Goal: Navigation & Orientation: Find specific page/section

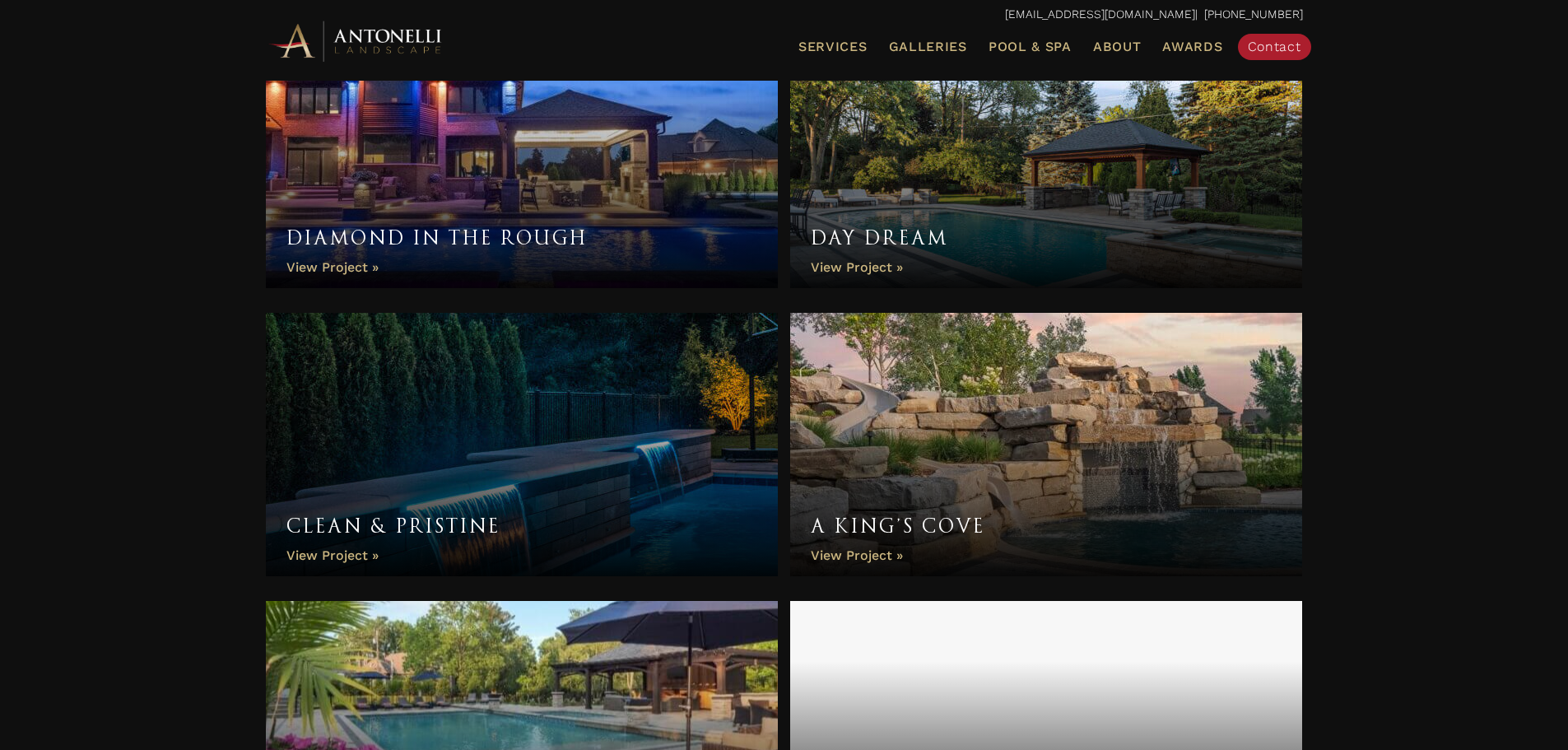
scroll to position [1810, 0]
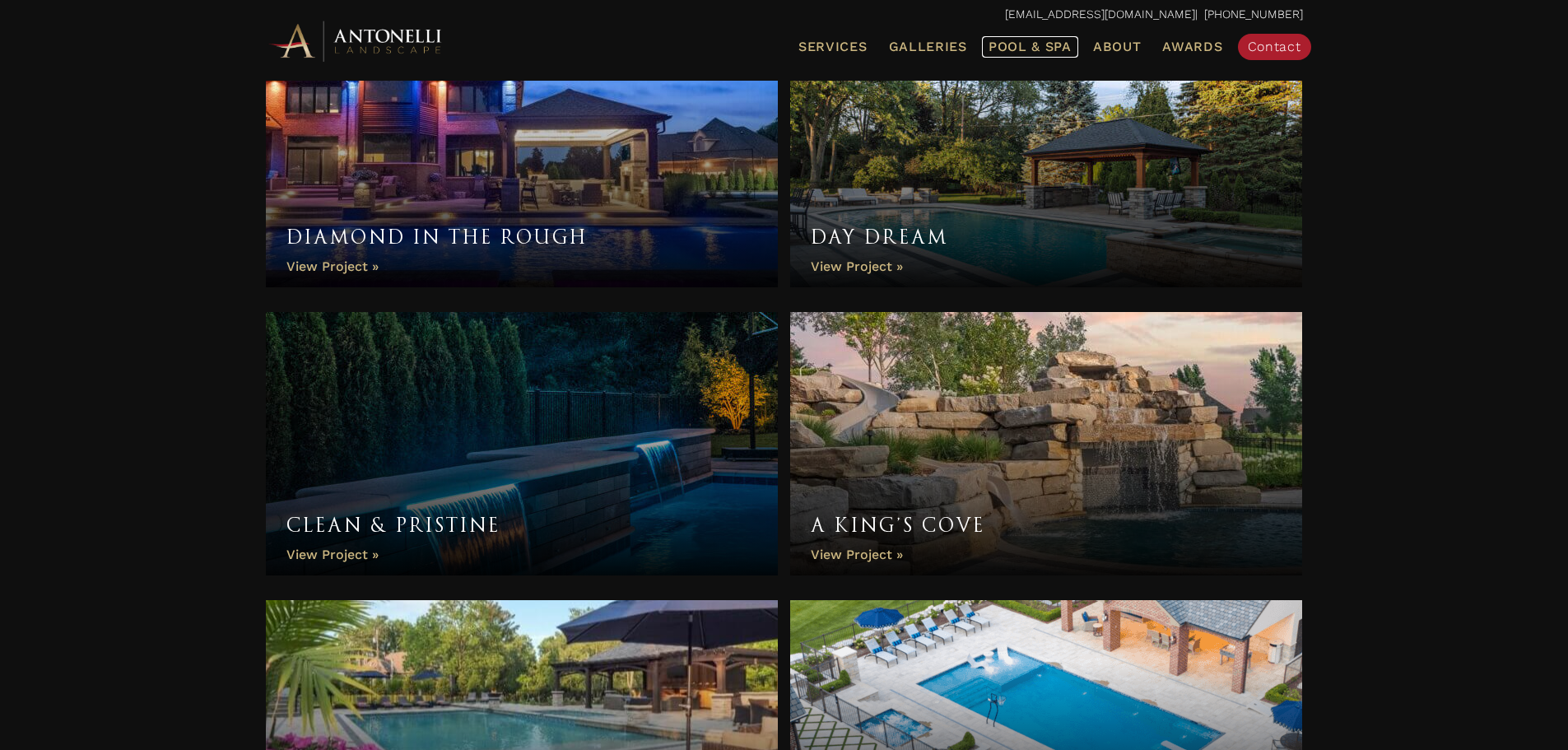
click at [1019, 44] on span "Pool & Spa" at bounding box center [1030, 46] width 83 height 16
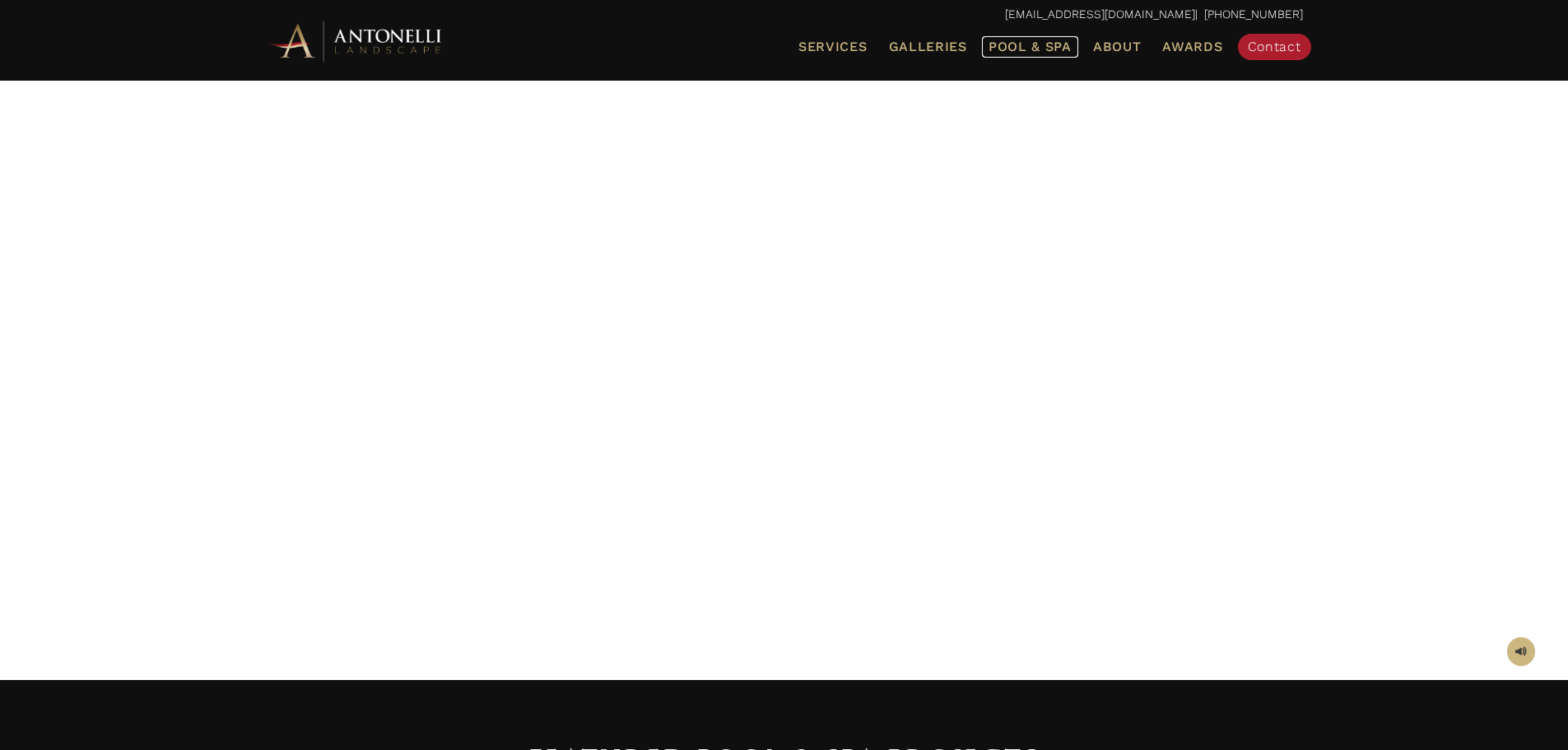
click at [1049, 50] on span "Pool & Spa" at bounding box center [1030, 46] width 83 height 16
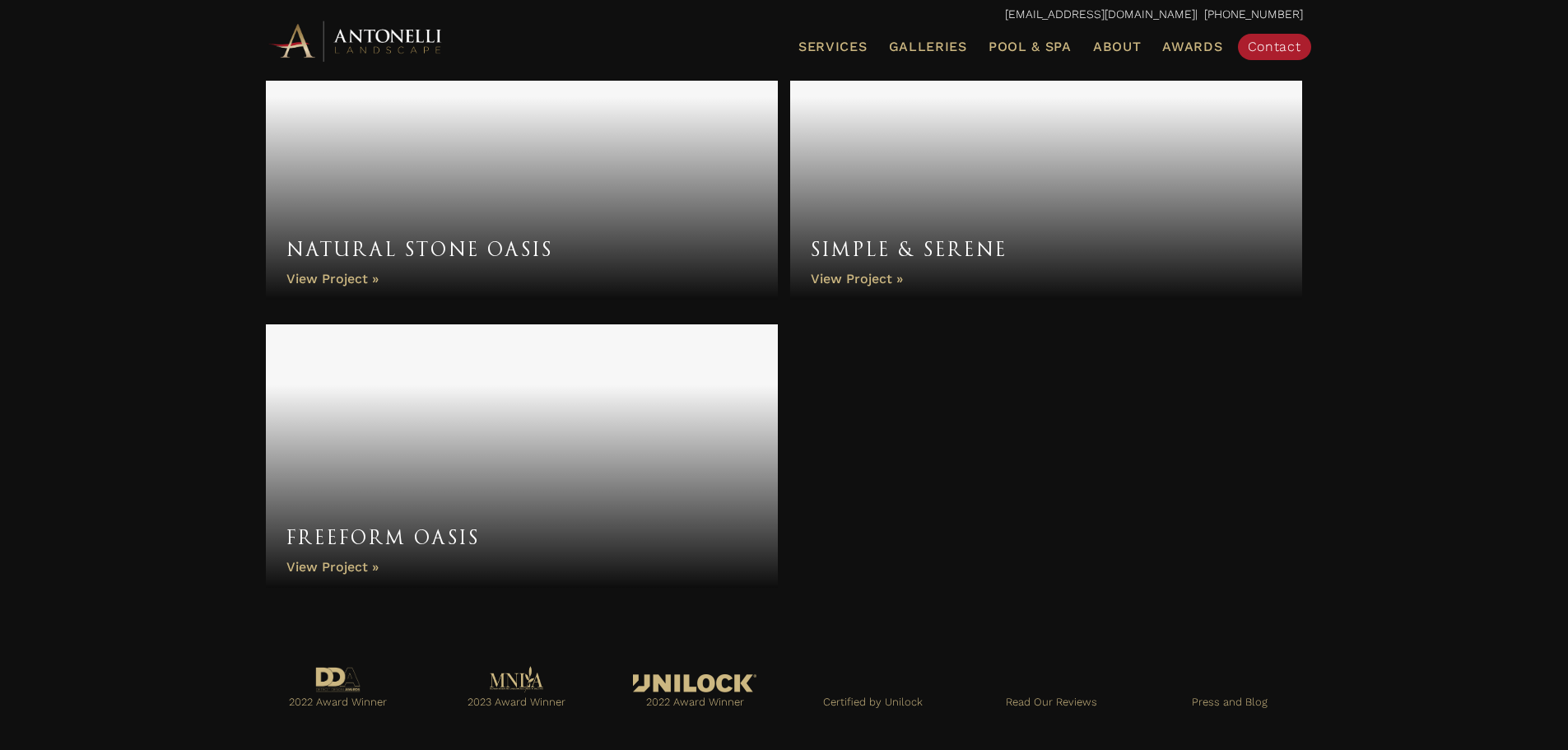
scroll to position [6432, 0]
